Goal: Information Seeking & Learning: Learn about a topic

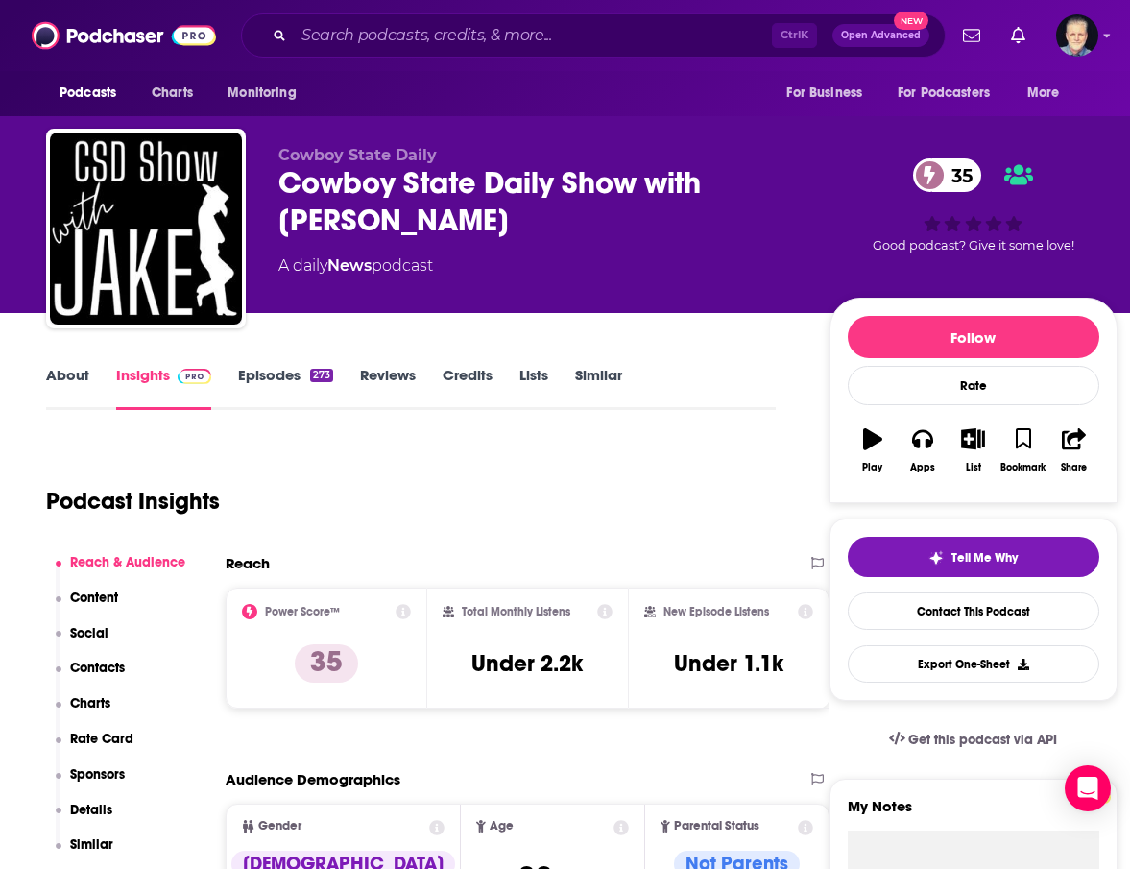
click at [609, 495] on div "Podcast Insights" at bounding box center [403, 490] width 714 height 98
click at [76, 381] on link "About" at bounding box center [67, 388] width 43 height 44
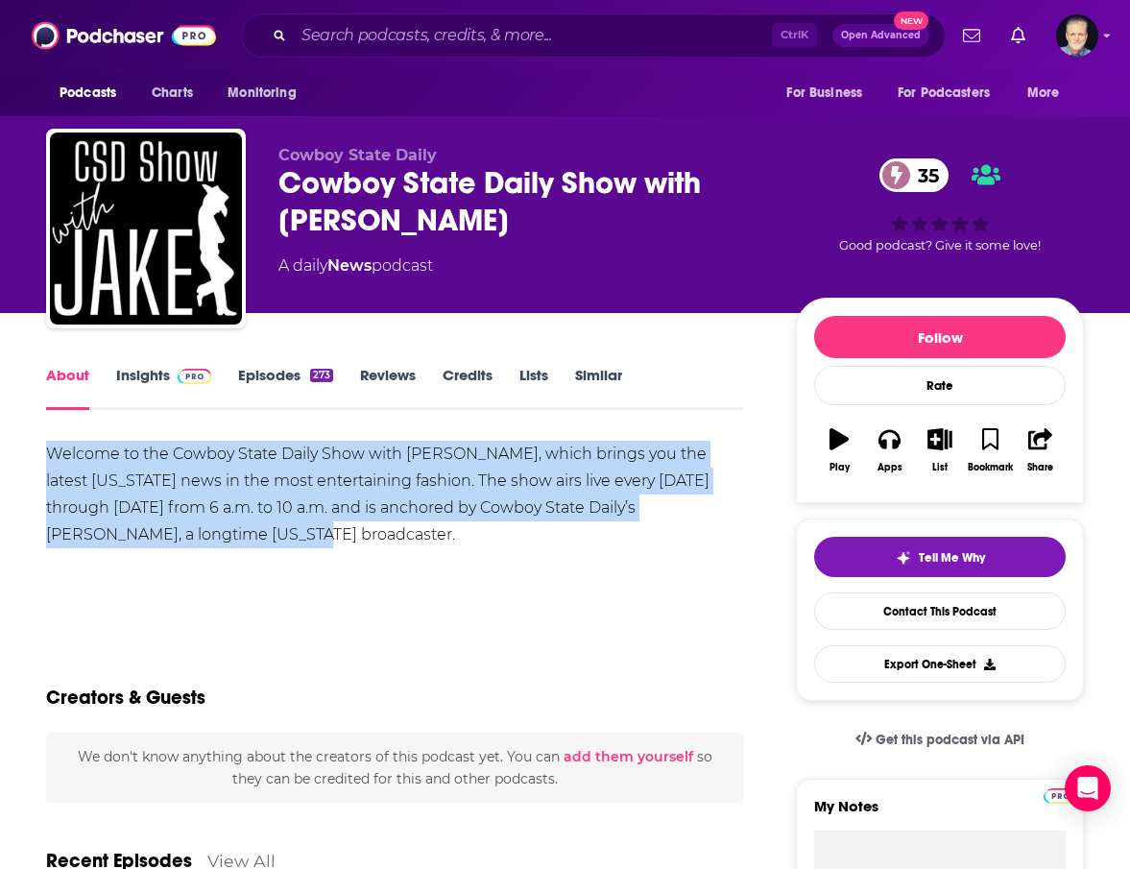
drag, startPoint x: 152, startPoint y: 524, endPoint x: 46, endPoint y: 449, distance: 129.5
click at [46, 449] on div "Welcome to the Cowboy State Daily Show with Jake, which brings you the latest W…" at bounding box center [395, 495] width 698 height 108
copy div "Welcome to the Cowboy State Daily Show with Jake, which brings you the latest W…"
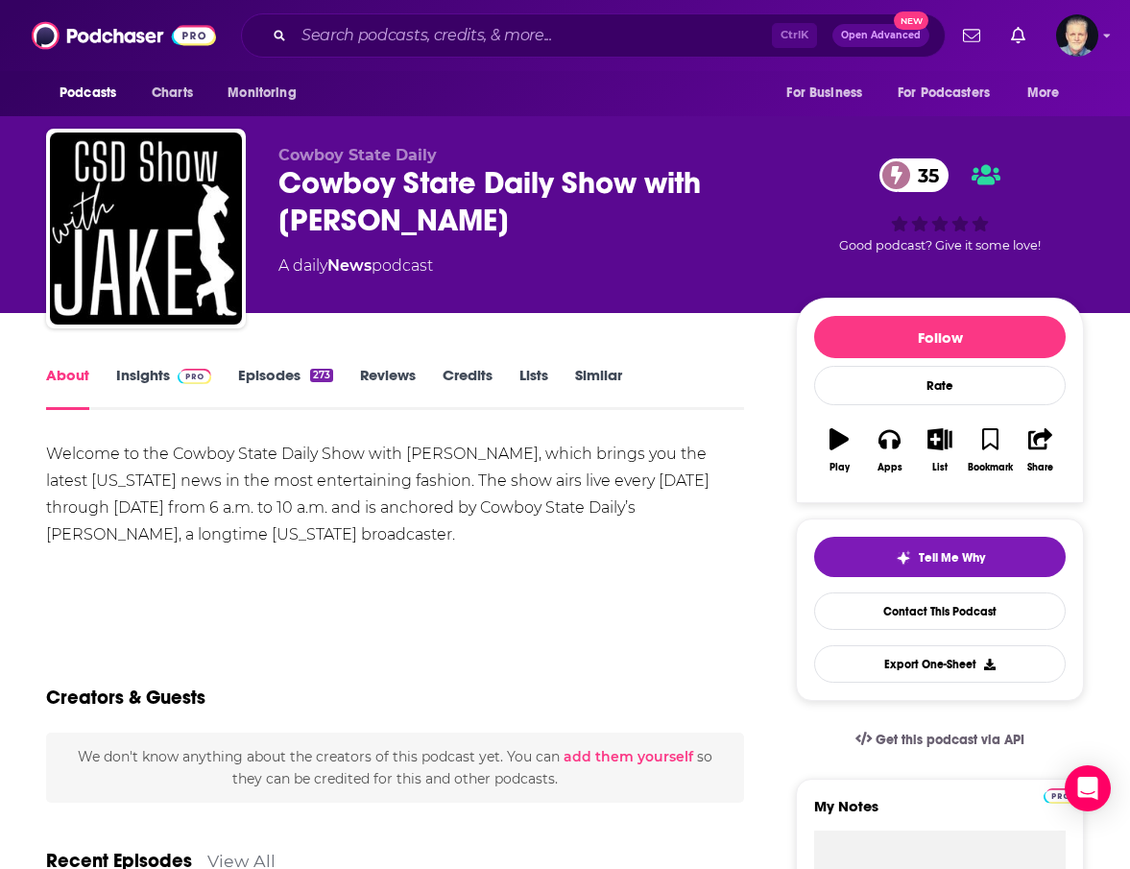
click at [496, 600] on div "Show More" at bounding box center [395, 601] width 698 height 33
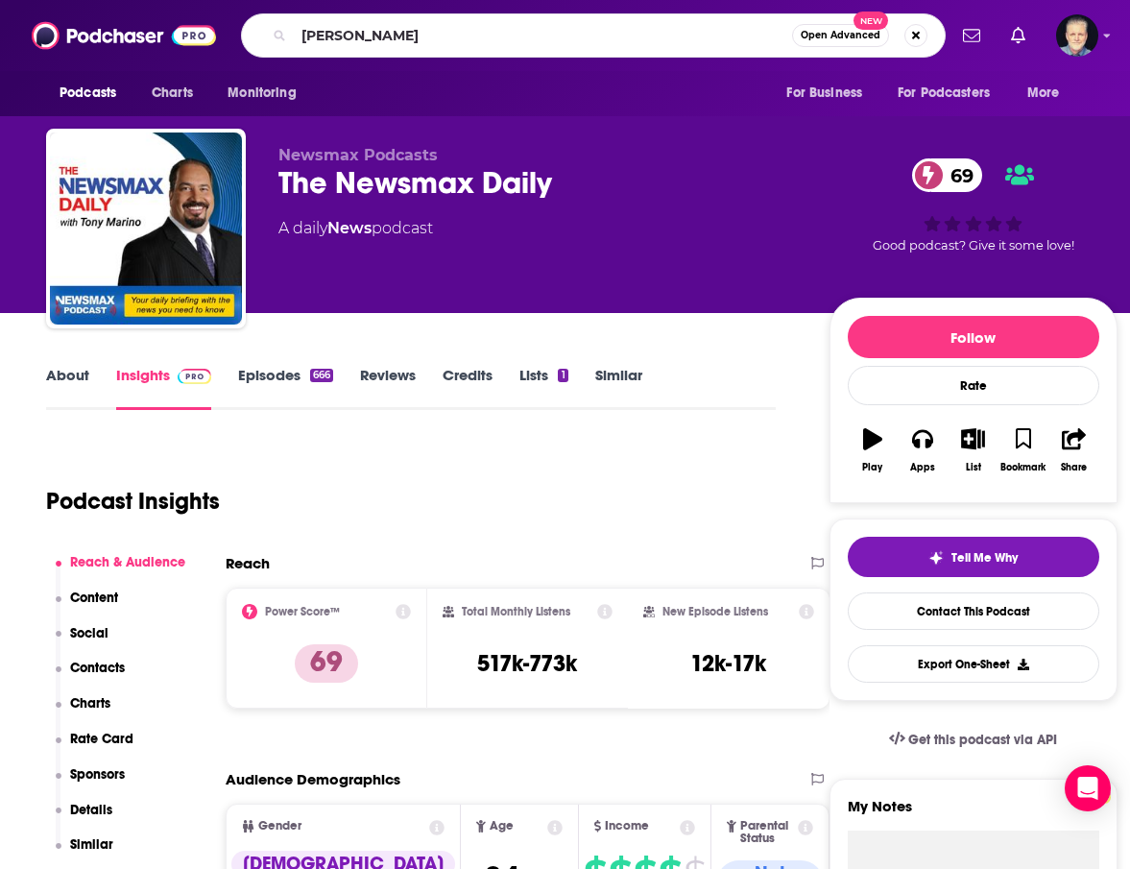
type input "[PERSON_NAME]"
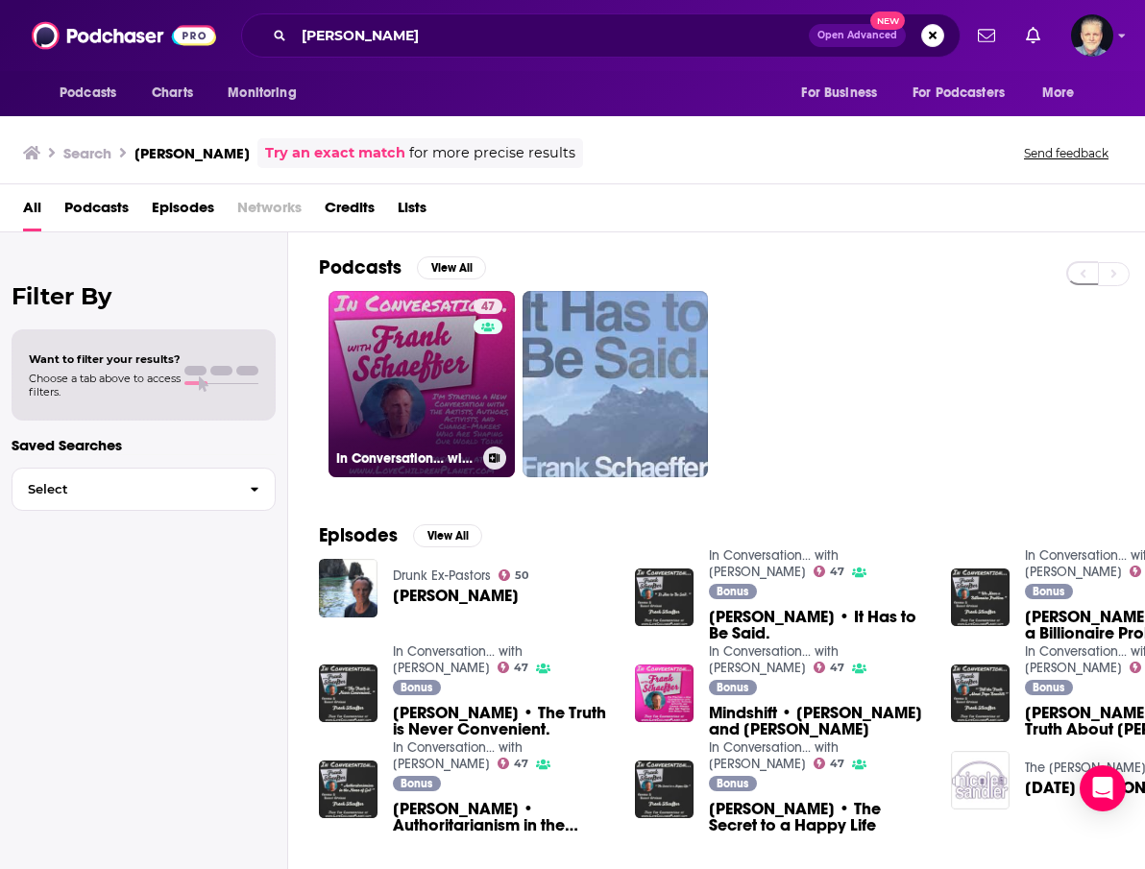
click at [415, 352] on link "47 In Conversation… with [PERSON_NAME]" at bounding box center [421, 384] width 186 height 186
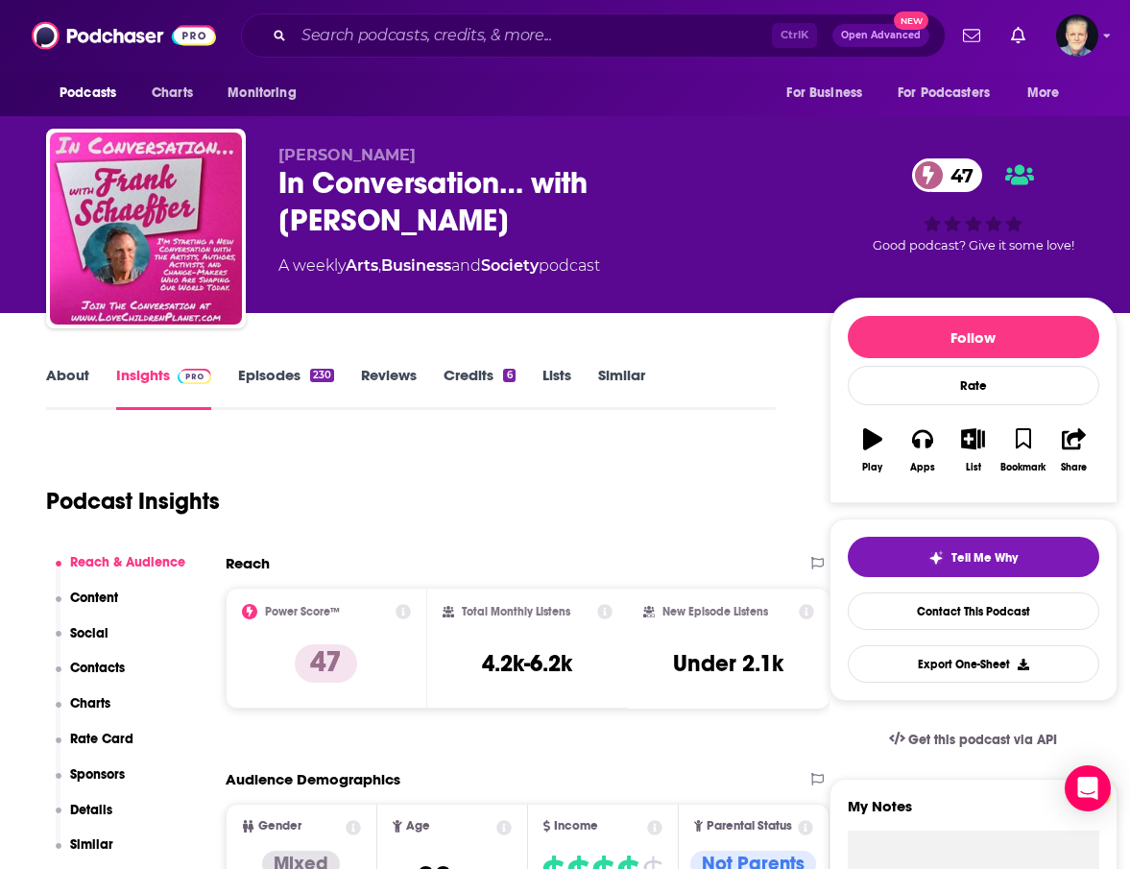
click at [69, 377] on link "About" at bounding box center [67, 388] width 43 height 44
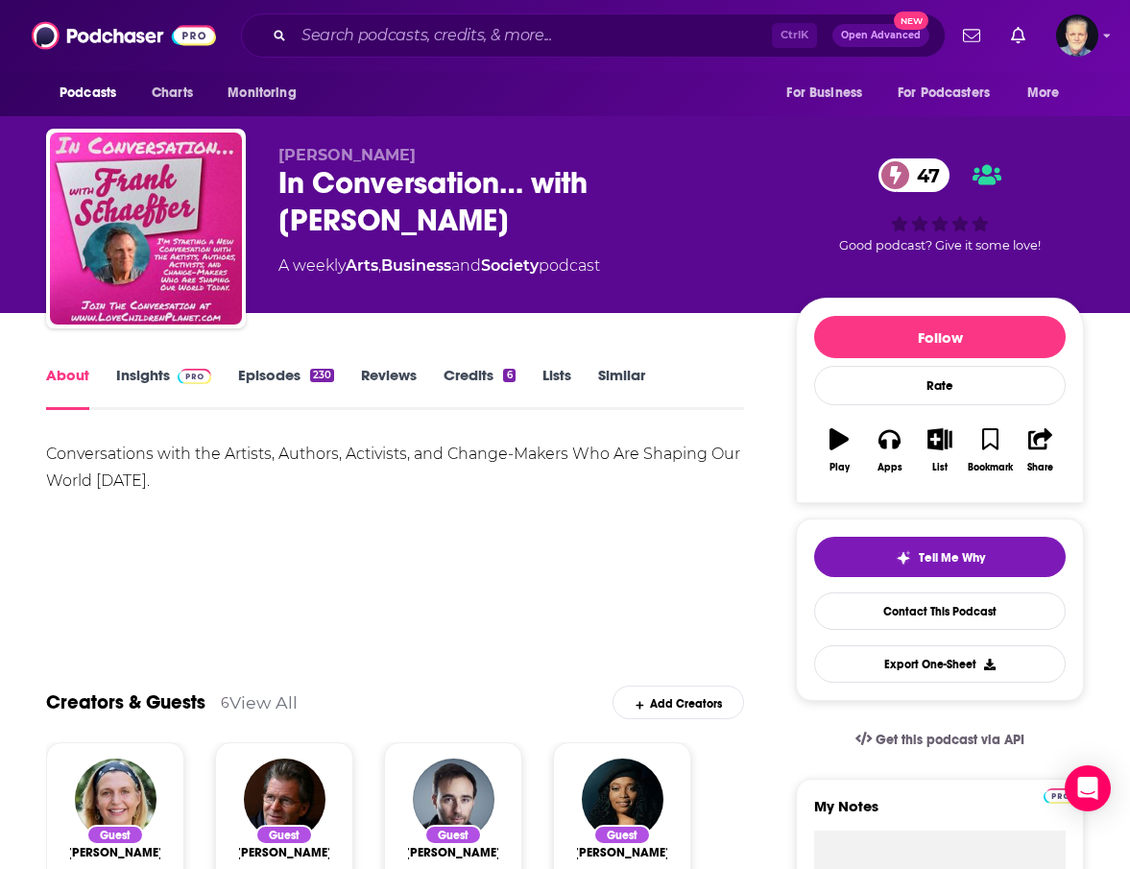
click at [162, 375] on link "Insights" at bounding box center [163, 388] width 95 height 44
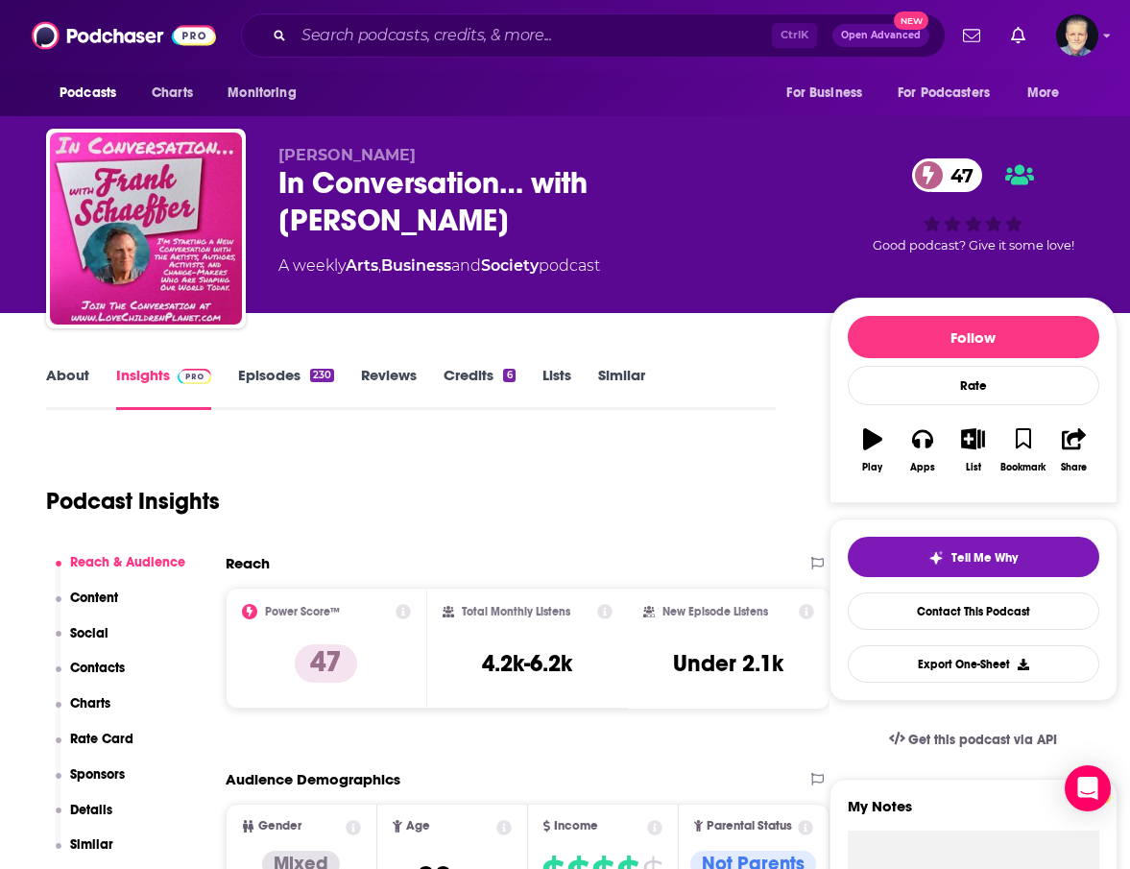
click at [654, 510] on div "Podcast Insights" at bounding box center [403, 490] width 714 height 98
